Goal: Navigation & Orientation: Find specific page/section

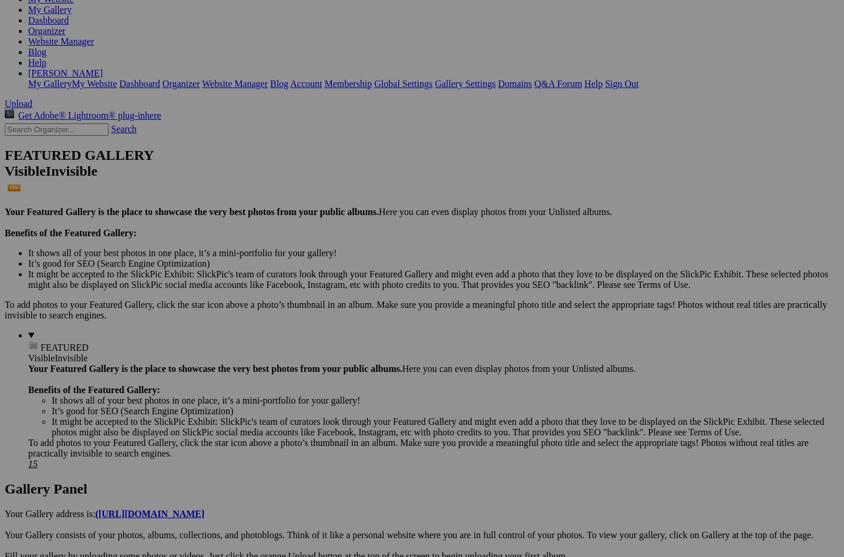
scroll to position [167, 0]
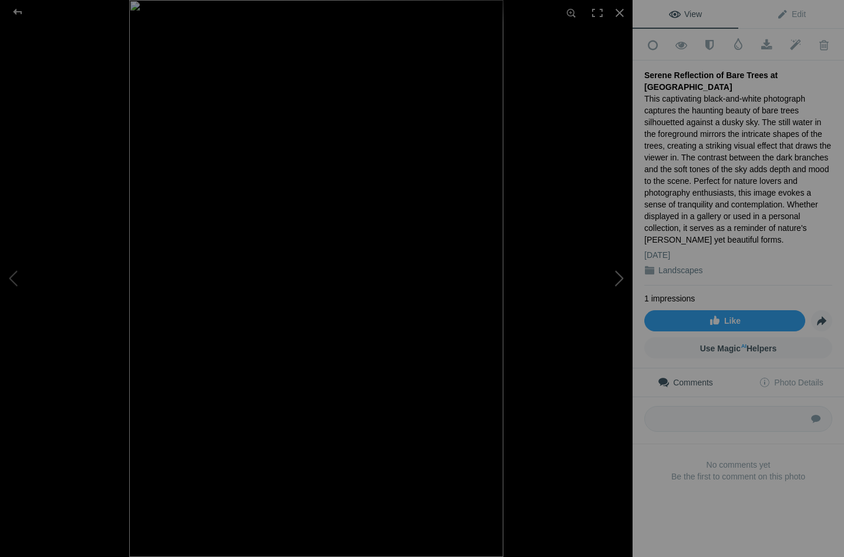
click at [621, 272] on button at bounding box center [589, 278] width 88 height 200
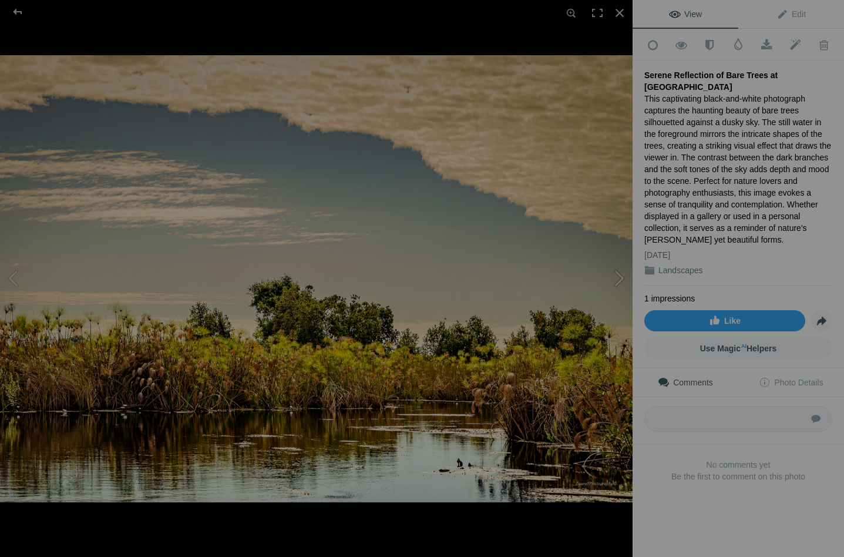
click at [621, 272] on button at bounding box center [589, 278] width 88 height 200
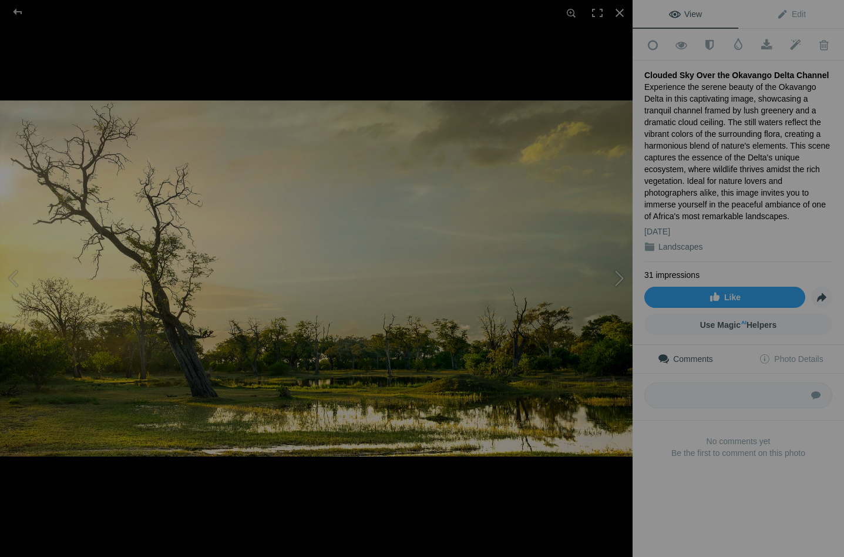
click at [621, 272] on button at bounding box center [589, 278] width 88 height 200
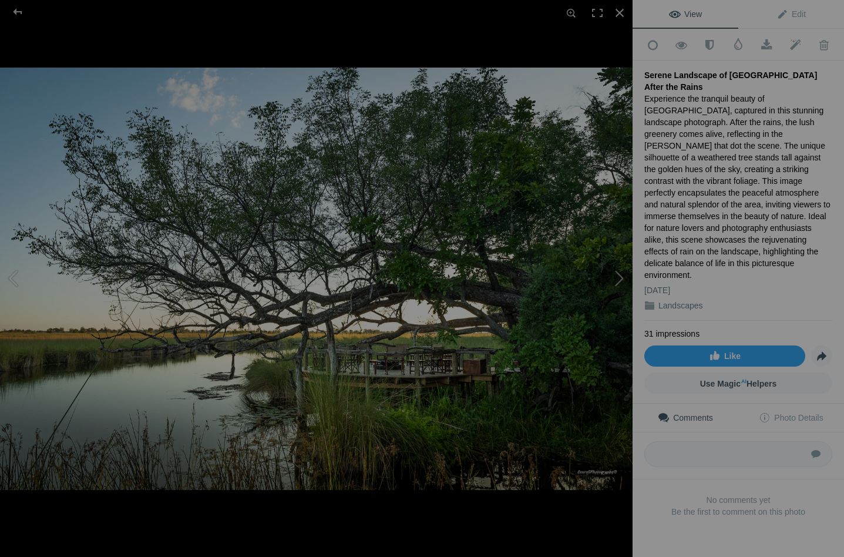
click at [621, 272] on button at bounding box center [589, 278] width 88 height 200
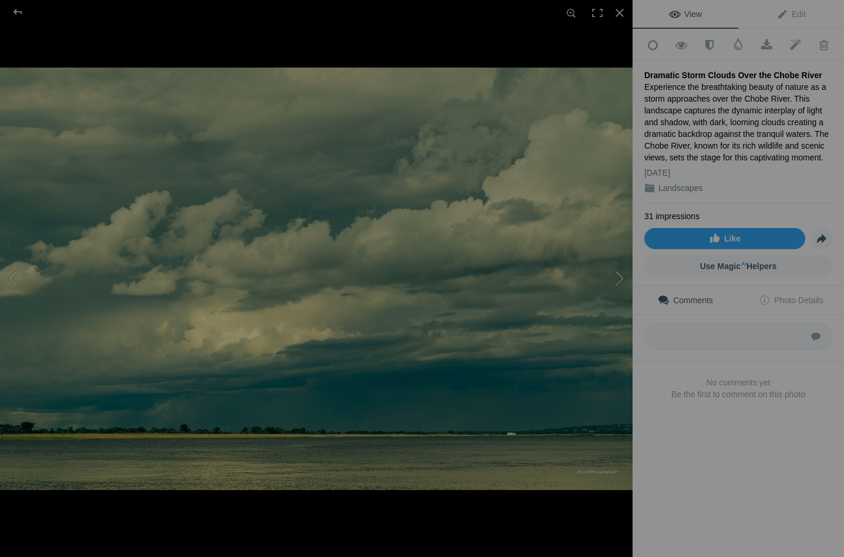
click at [621, 272] on button at bounding box center [589, 278] width 88 height 200
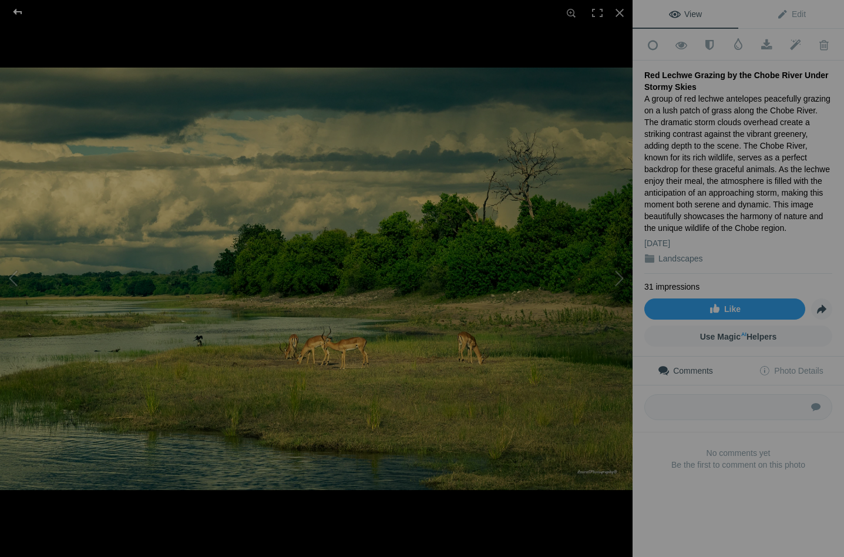
click at [19, 9] on div at bounding box center [17, 11] width 42 height 23
